Goal: Task Accomplishment & Management: Manage account settings

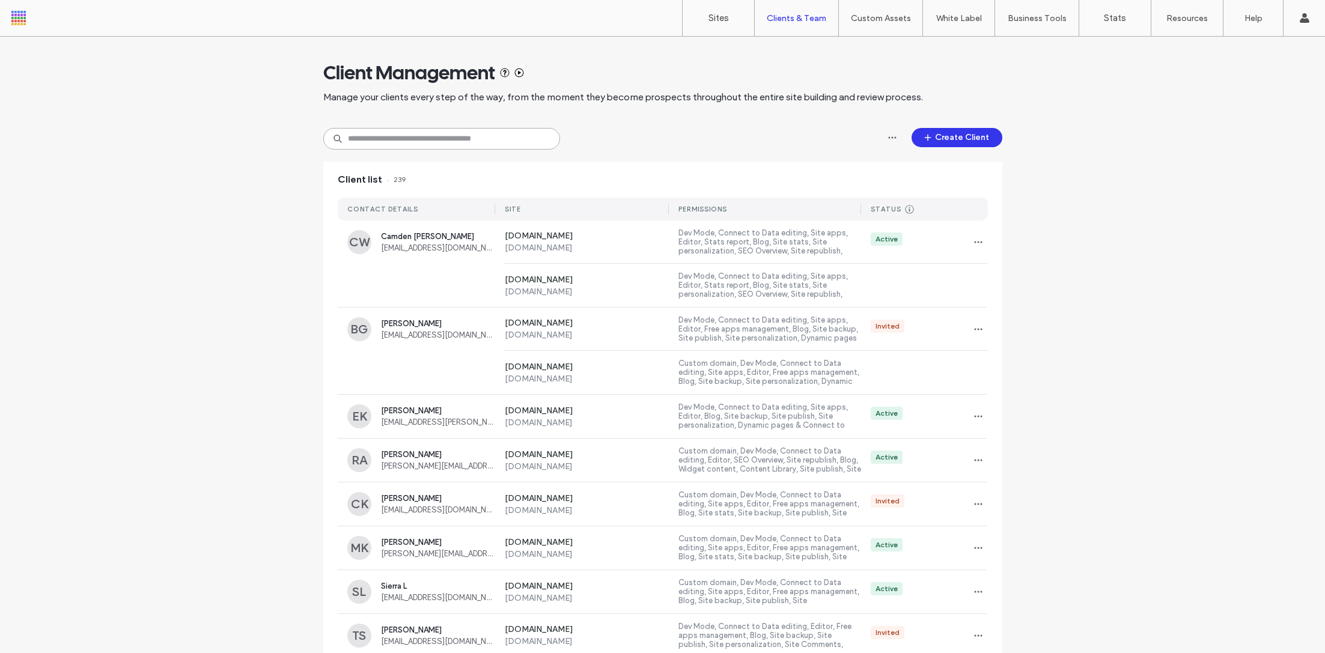
click at [418, 142] on input at bounding box center [441, 139] width 237 height 22
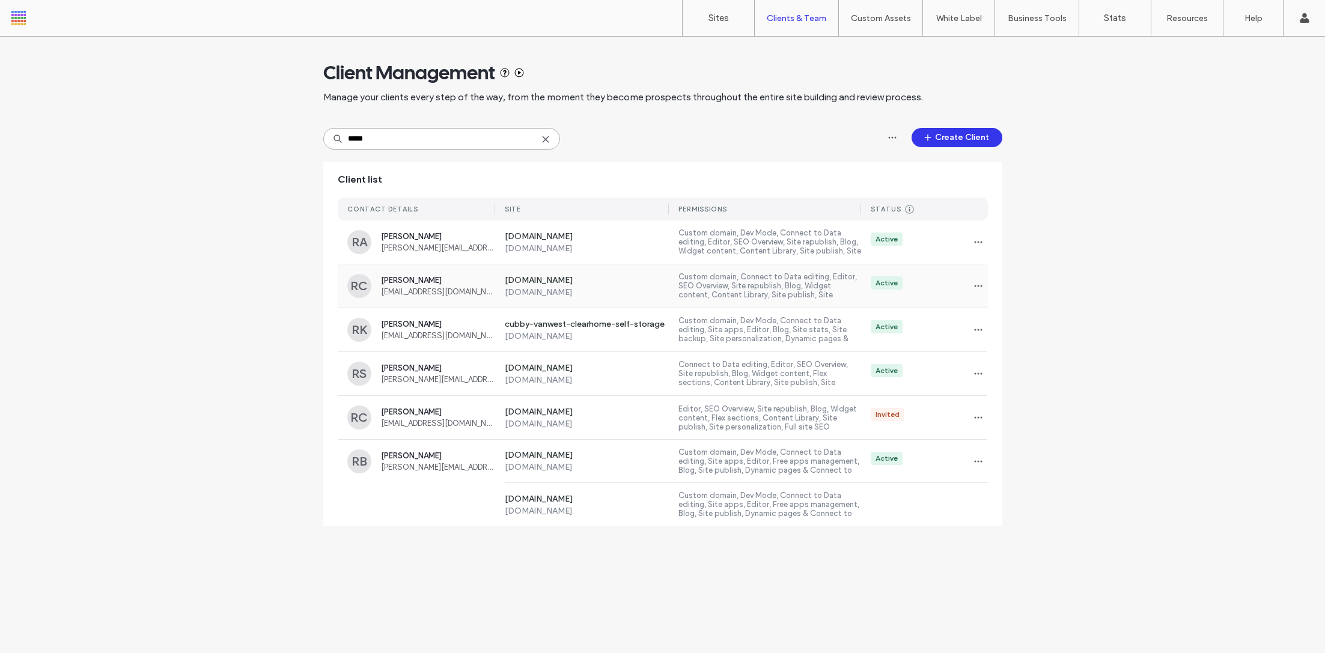
type input "****"
click at [431, 279] on span "[PERSON_NAME]" at bounding box center [438, 280] width 114 height 9
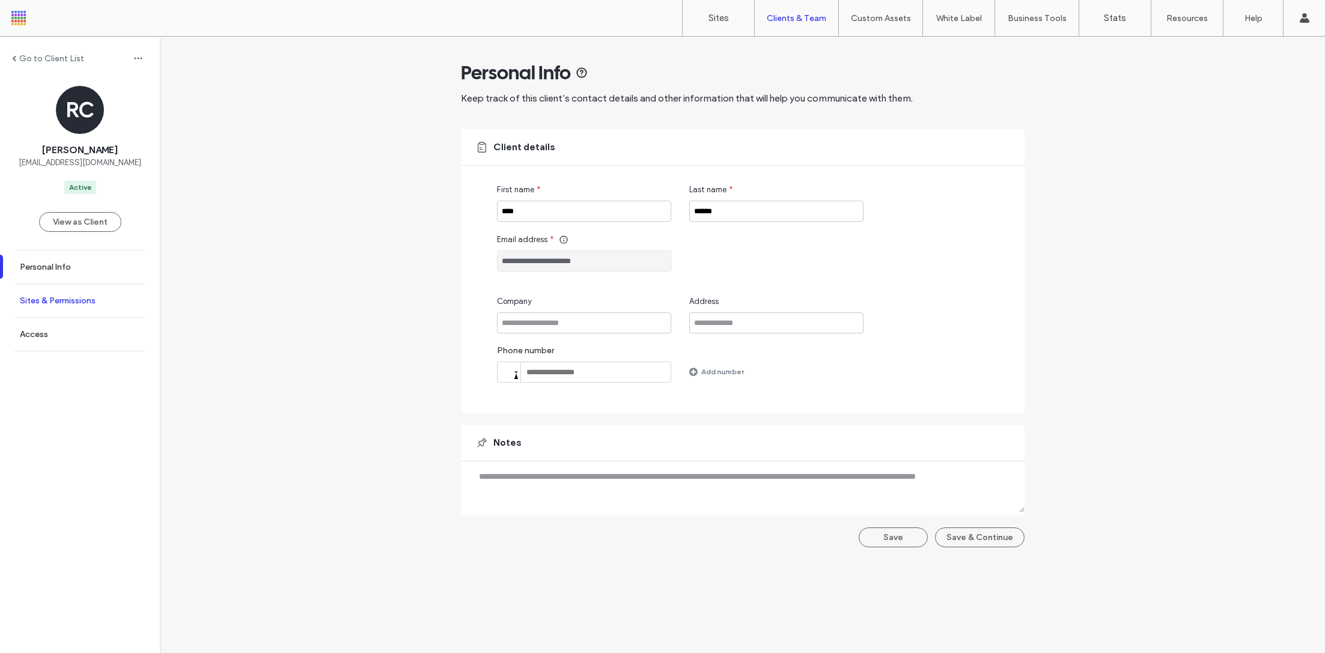
click at [79, 302] on label "Sites & Permissions" at bounding box center [58, 301] width 76 height 10
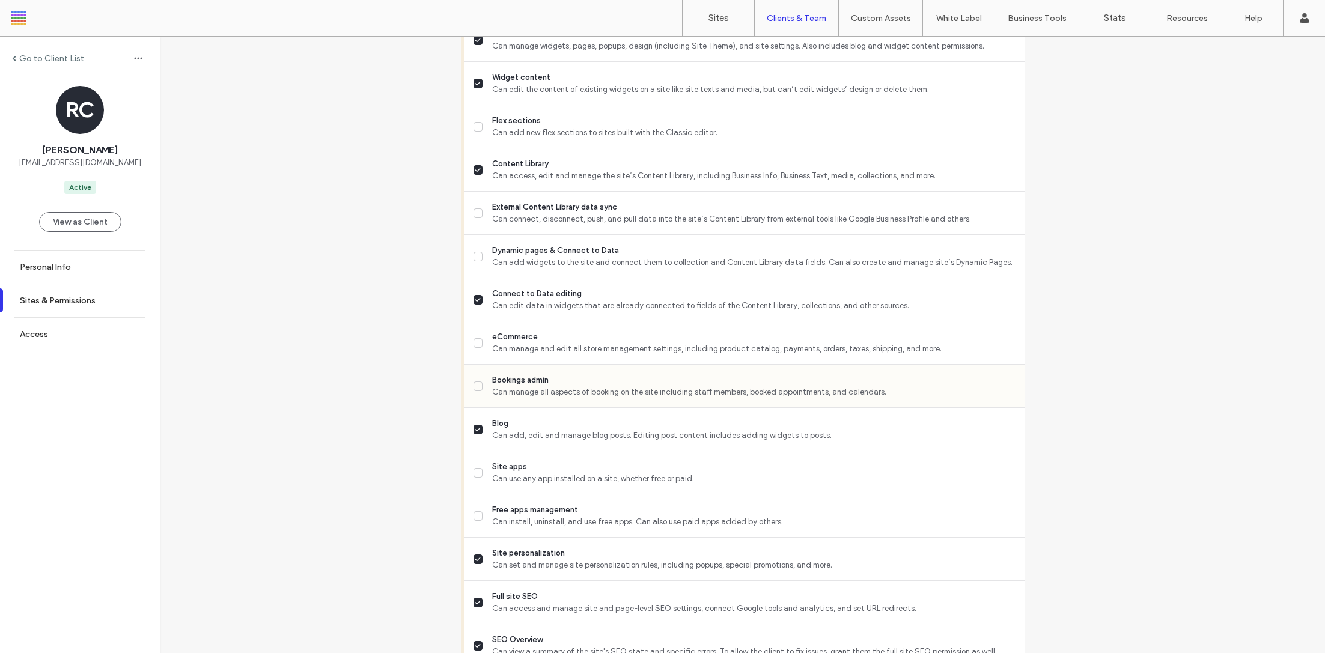
scroll to position [894, 0]
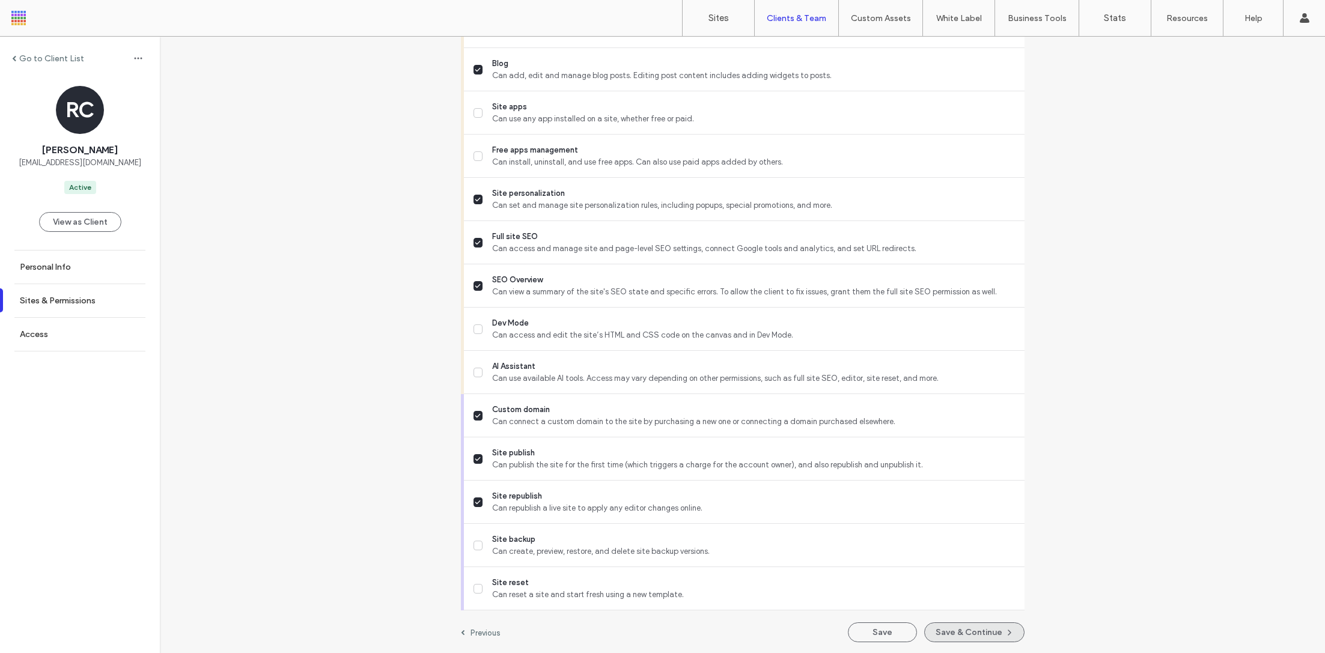
click at [949, 637] on button "Save & Continue" at bounding box center [974, 633] width 100 height 20
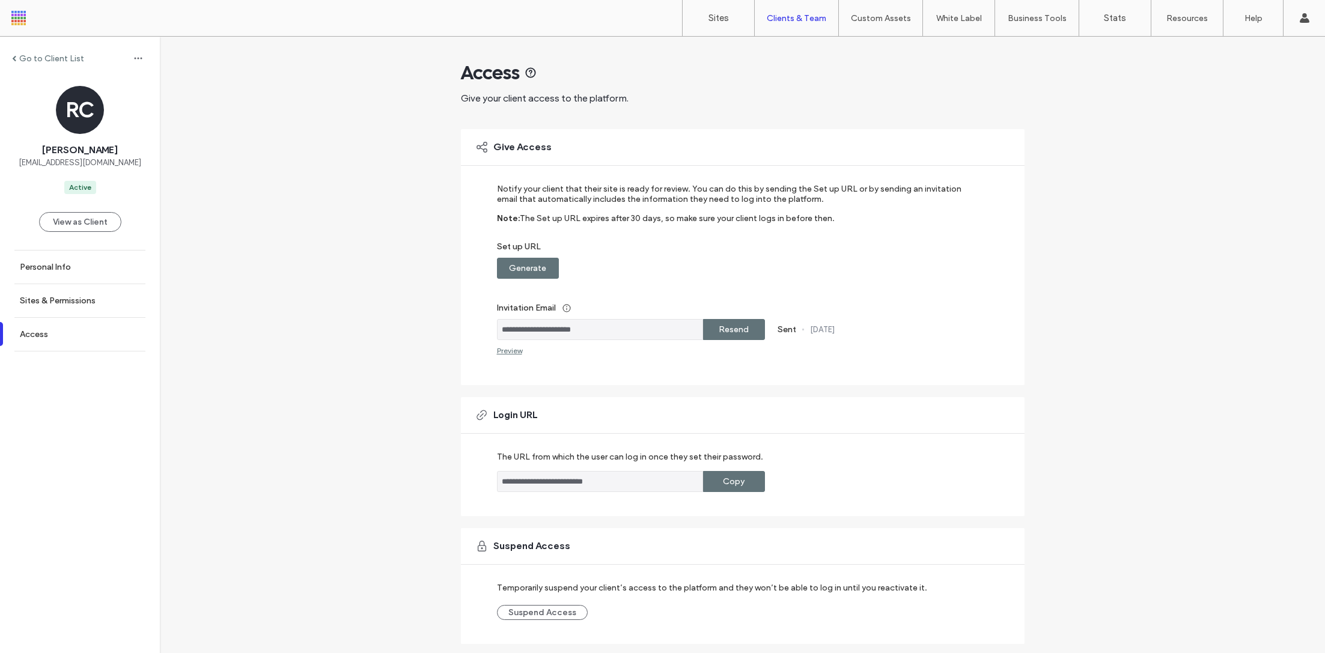
click at [731, 333] on label "Resend" at bounding box center [734, 329] width 30 height 22
click at [727, 482] on label "Copy" at bounding box center [734, 481] width 22 height 22
